Goal: Navigation & Orientation: Understand site structure

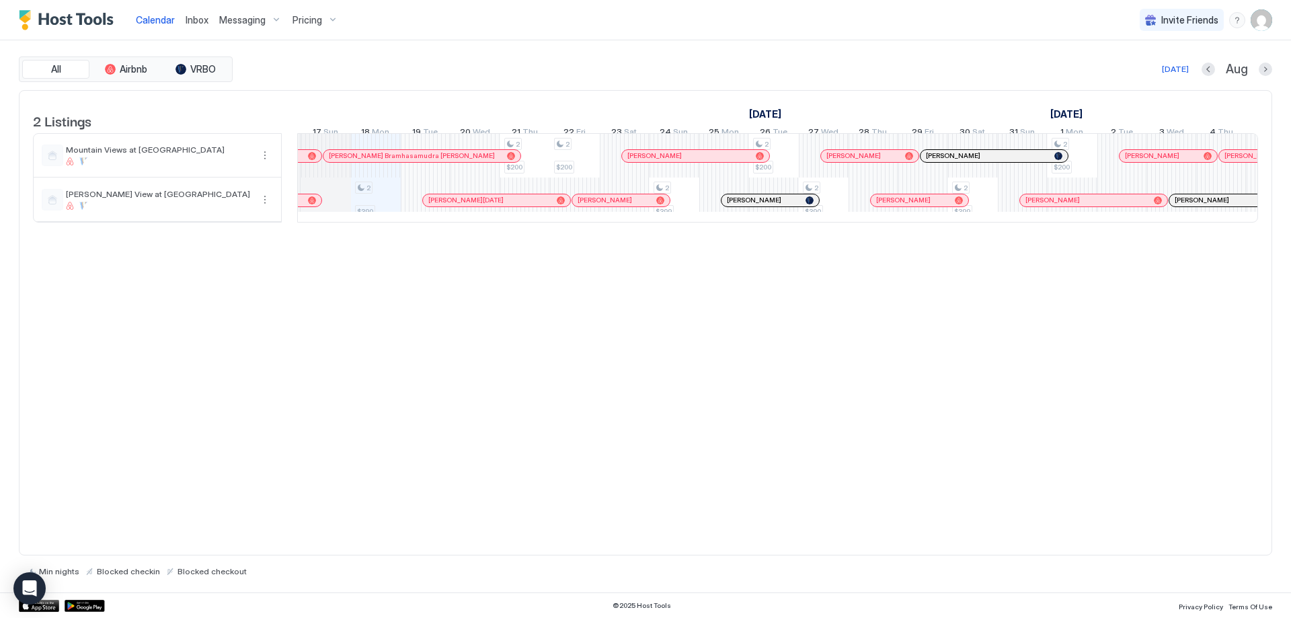
scroll to position [0, 720]
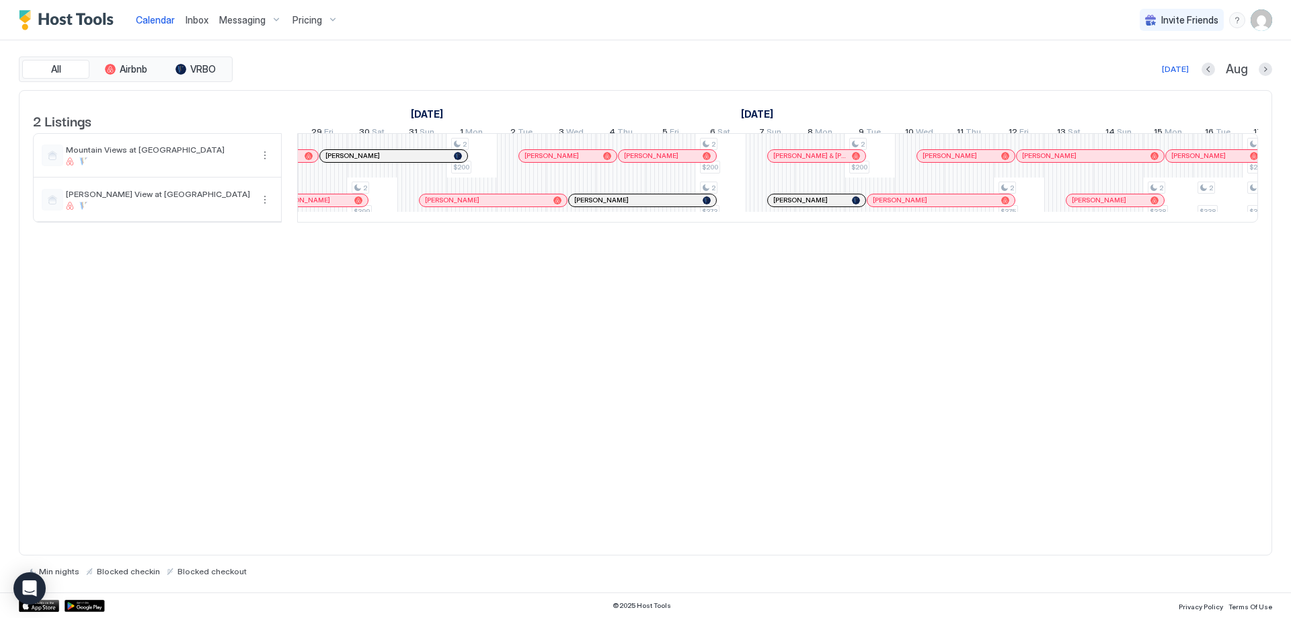
click at [0, 0] on div at bounding box center [0, 0] width 0 height 0
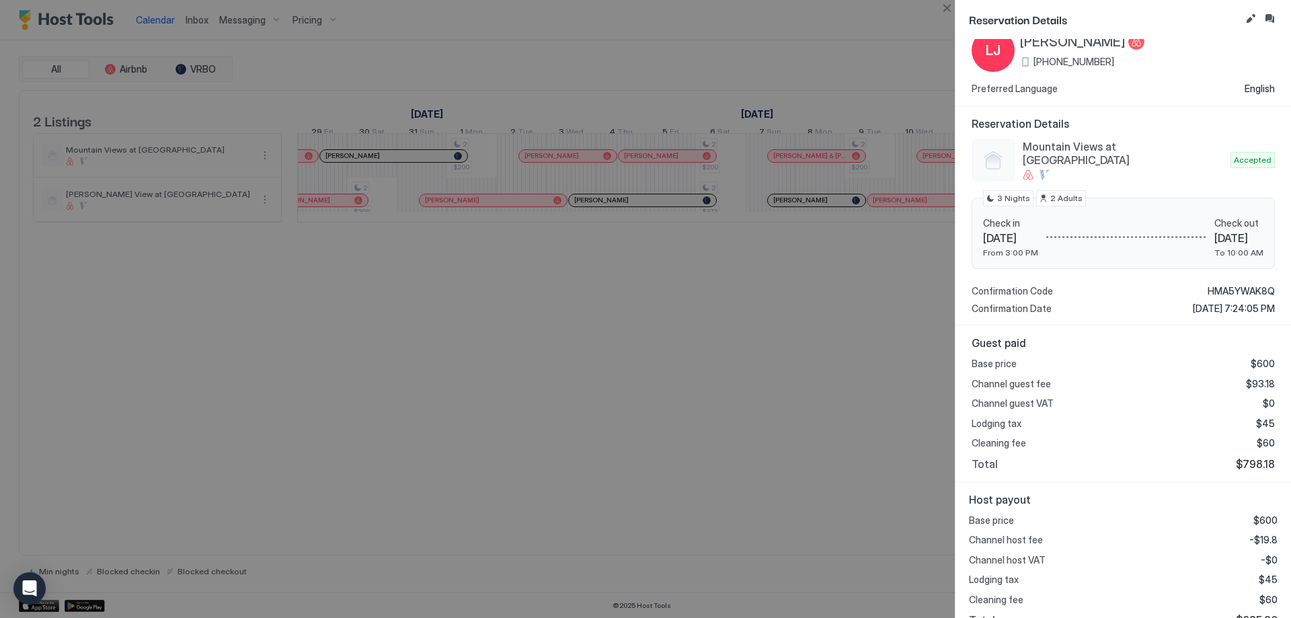
scroll to position [62, 0]
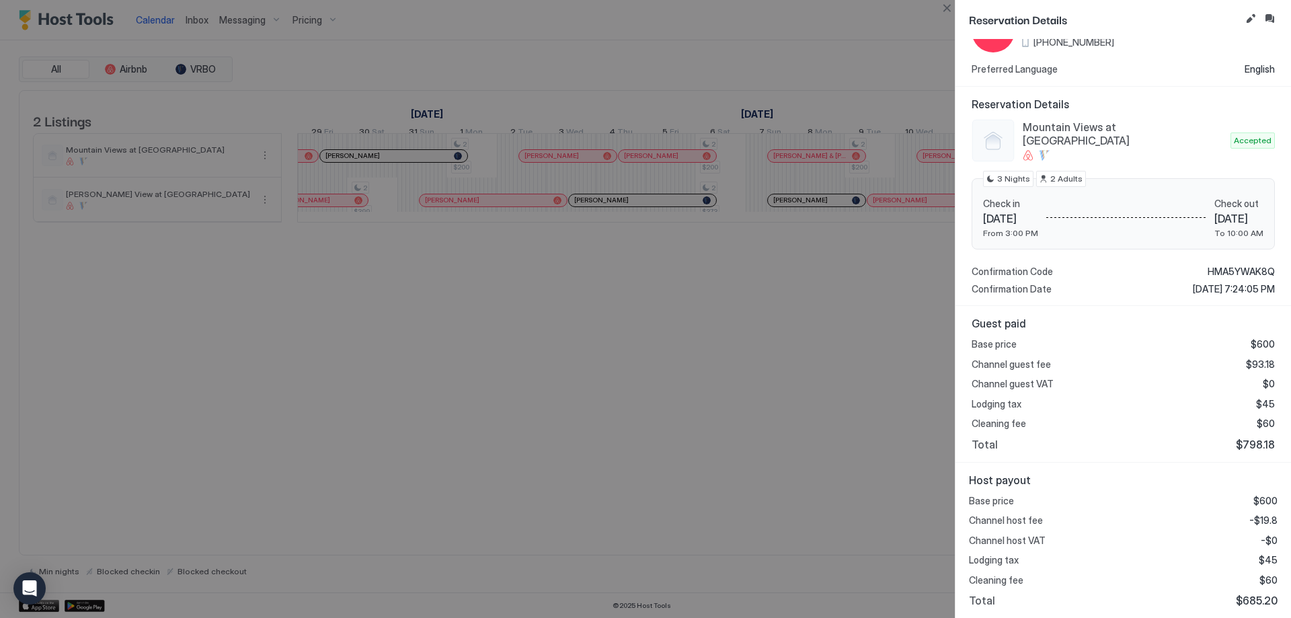
click at [439, 302] on div at bounding box center [645, 309] width 1291 height 618
click at [940, 1] on button "Close" at bounding box center [947, 8] width 16 height 16
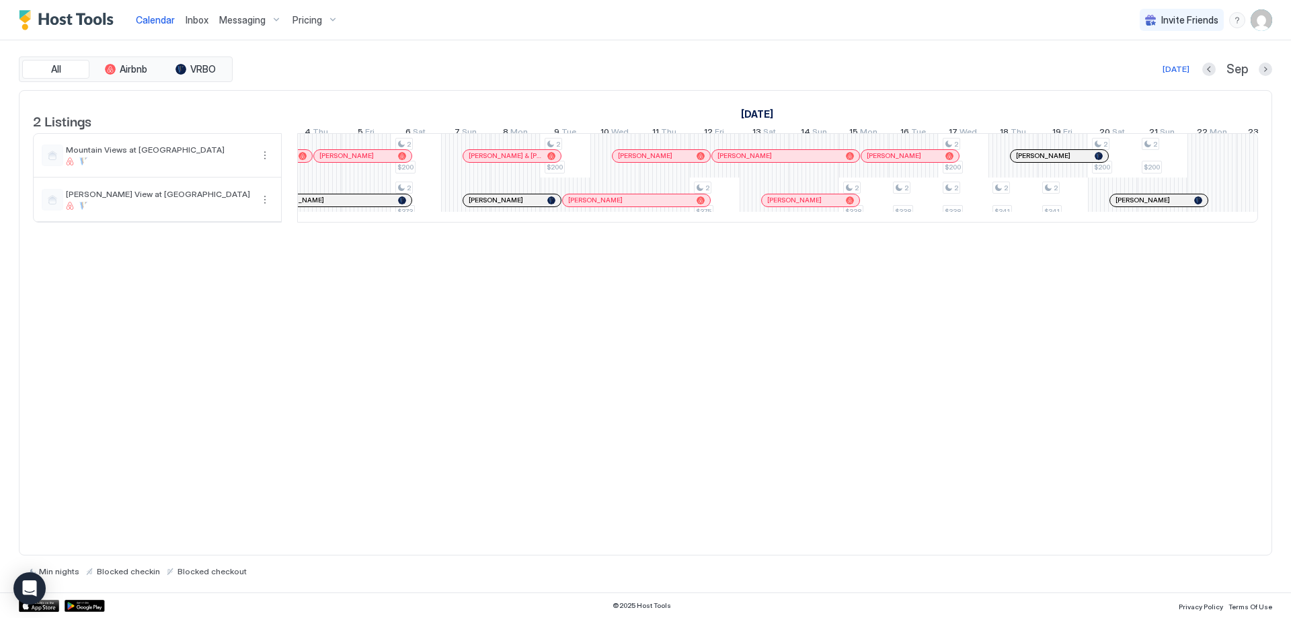
scroll to position [0, 1671]
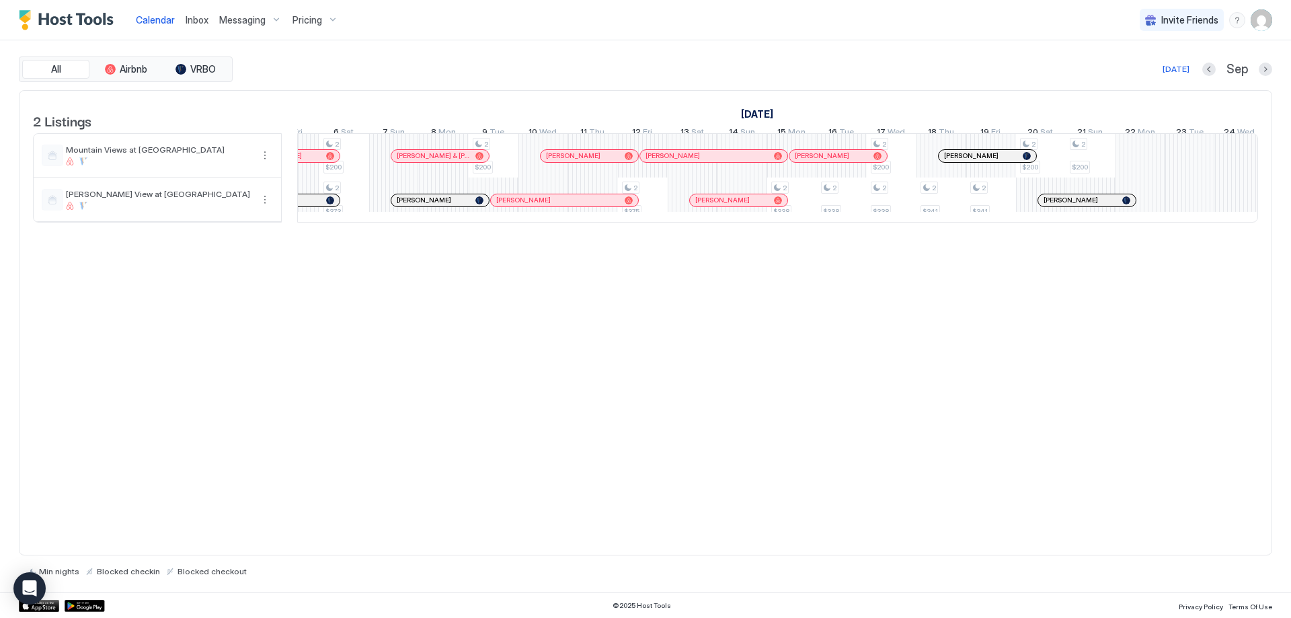
click at [805, 161] on div at bounding box center [805, 156] width 11 height 11
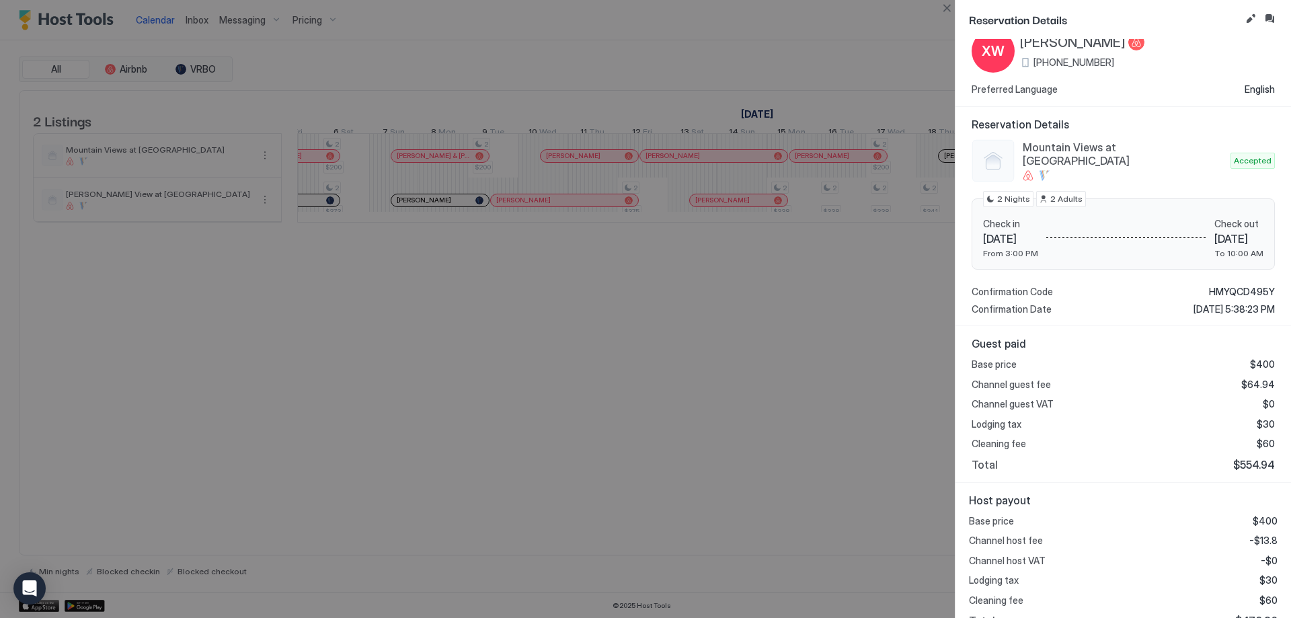
scroll to position [62, 0]
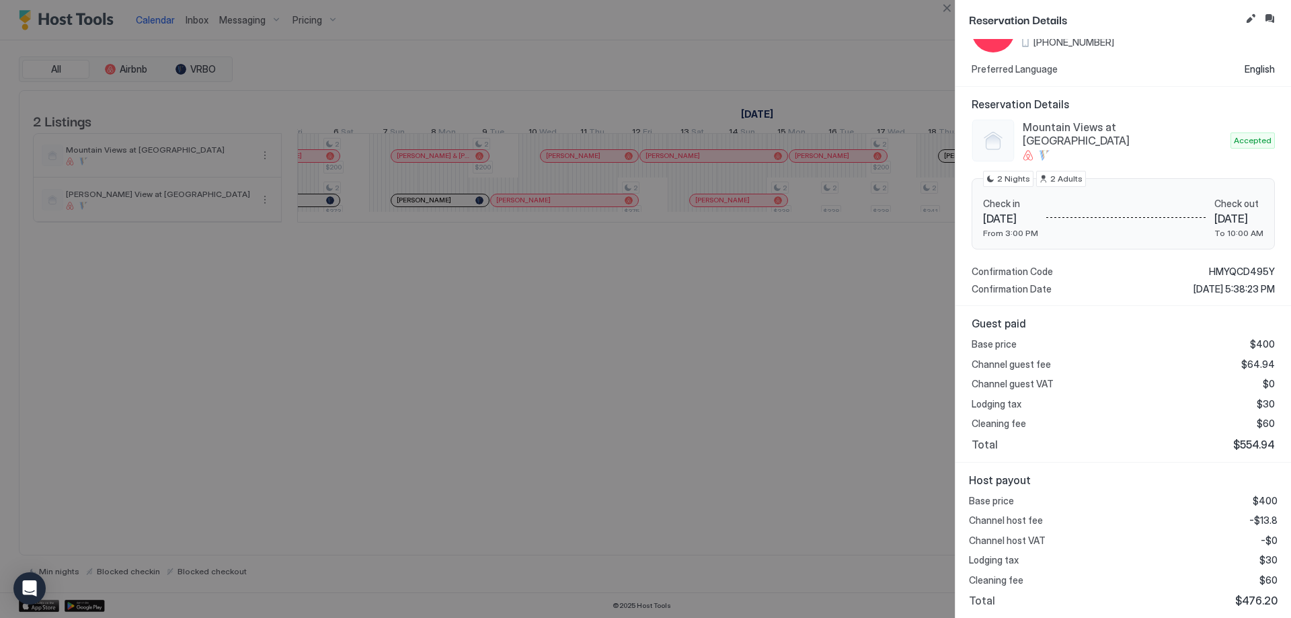
click at [761, 404] on div at bounding box center [645, 309] width 1291 height 618
click at [942, 7] on button "Close" at bounding box center [947, 8] width 16 height 16
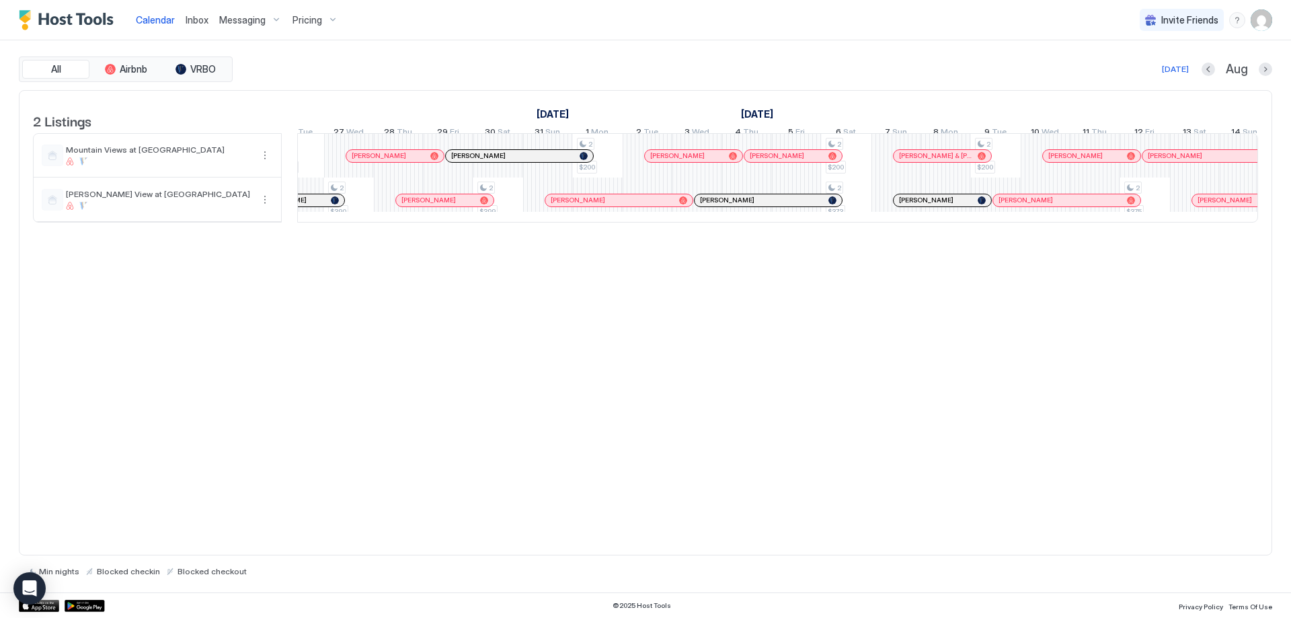
scroll to position [0, 1043]
